Goal: Find specific page/section: Find specific page/section

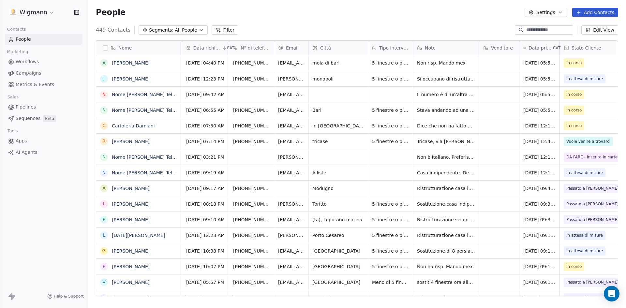
scroll to position [266, 533]
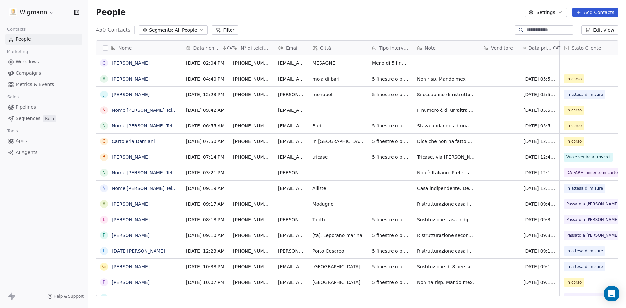
scroll to position [266, 533]
